Goal: Check status

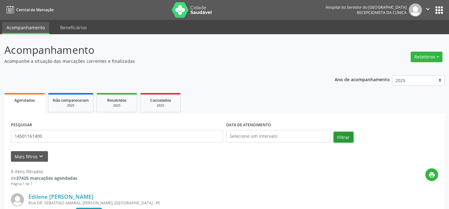
click at [347, 138] on button "Filtrar" at bounding box center [343, 137] width 20 height 11
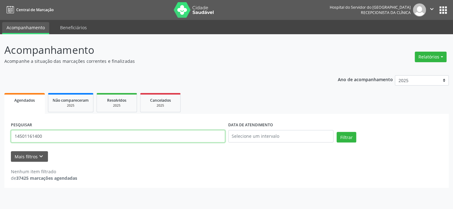
click at [64, 135] on input "14501161400" at bounding box center [118, 136] width 214 height 12
type input "1"
click at [25, 131] on input "text" at bounding box center [118, 136] width 214 height 12
click at [337, 132] on button "Filtrar" at bounding box center [347, 137] width 20 height 11
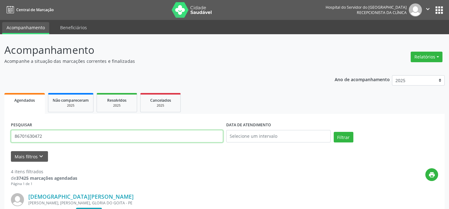
click at [51, 137] on input "86701630472" at bounding box center [117, 136] width 212 height 12
type input "8"
click at [30, 132] on input "text" at bounding box center [117, 136] width 212 height 12
click at [333, 132] on button "Filtrar" at bounding box center [343, 137] width 20 height 11
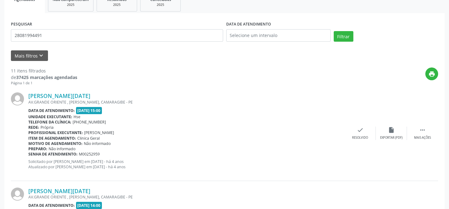
scroll to position [42, 0]
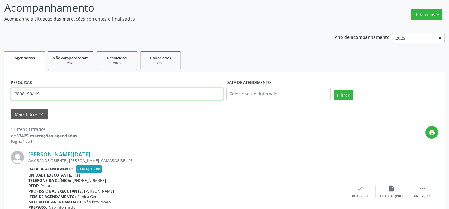
click at [45, 92] on input "28081994491" at bounding box center [117, 94] width 212 height 12
type input "2"
click at [333, 90] on button "Filtrar" at bounding box center [343, 95] width 20 height 11
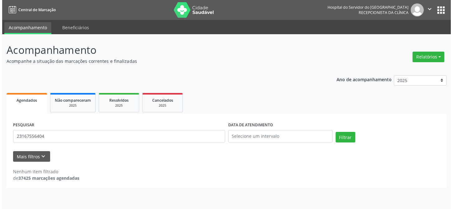
scroll to position [0, 0]
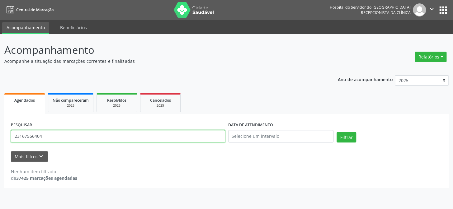
click at [63, 137] on input "23167556404" at bounding box center [118, 136] width 214 height 12
type input "2"
type input "[PERSON_NAME]"
click at [337, 132] on button "Filtrar" at bounding box center [347, 137] width 20 height 11
